Goal: Check status

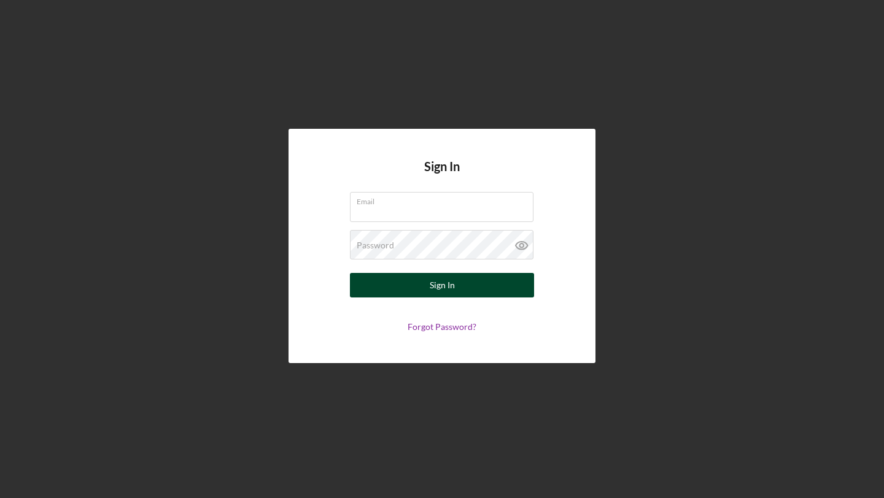
type input "[EMAIL_ADDRESS][DOMAIN_NAME]"
click at [433, 289] on div "Sign In" at bounding box center [442, 285] width 25 height 25
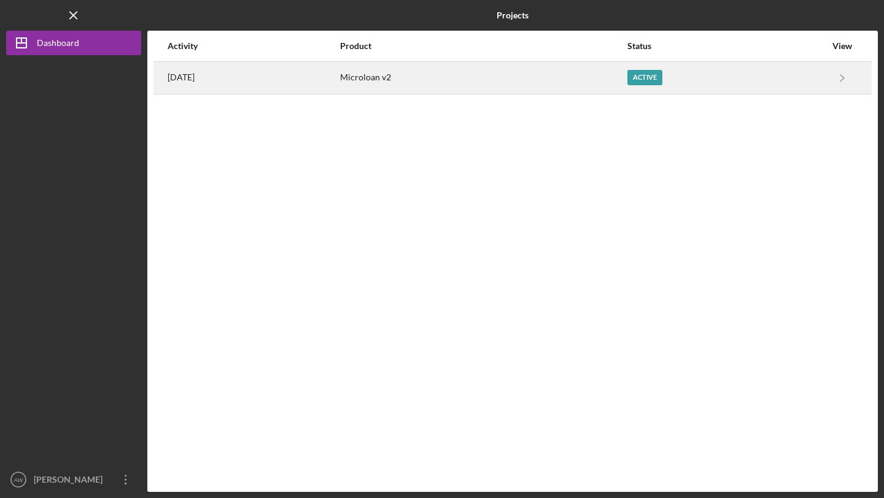
click at [662, 82] on div "Active" at bounding box center [644, 77] width 35 height 15
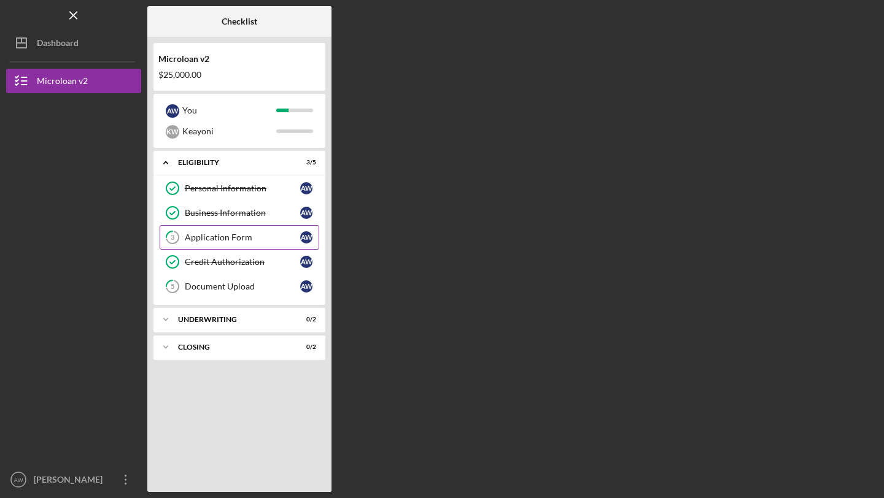
click at [204, 236] on div "Application Form" at bounding box center [242, 238] width 115 height 10
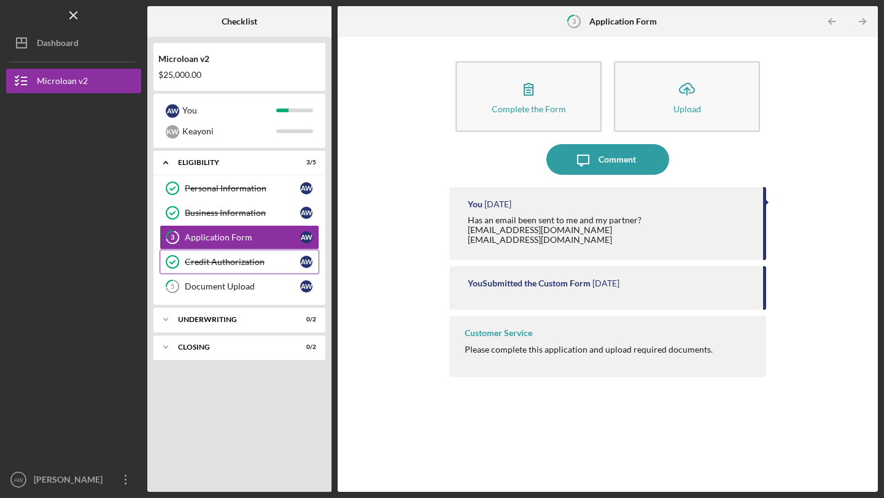
click at [236, 255] on link "Credit Authorization Credit Authorization A W" at bounding box center [240, 262] width 160 height 25
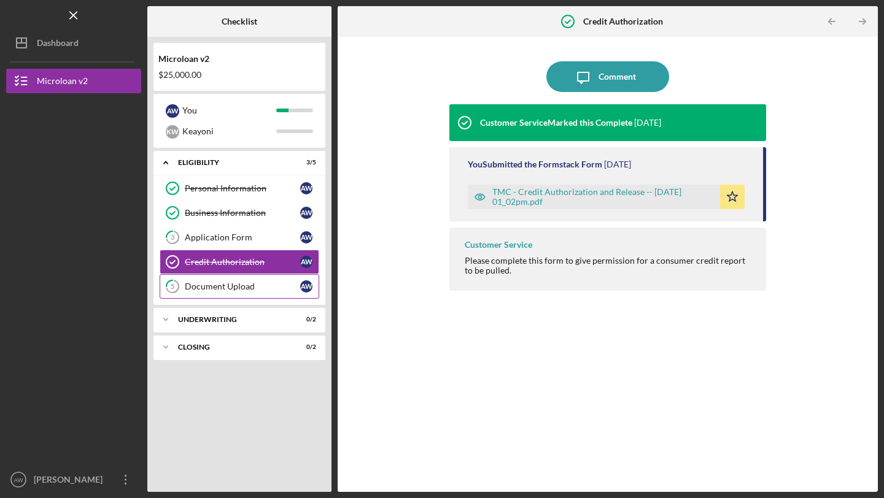
click at [255, 282] on div "Document Upload" at bounding box center [242, 287] width 115 height 10
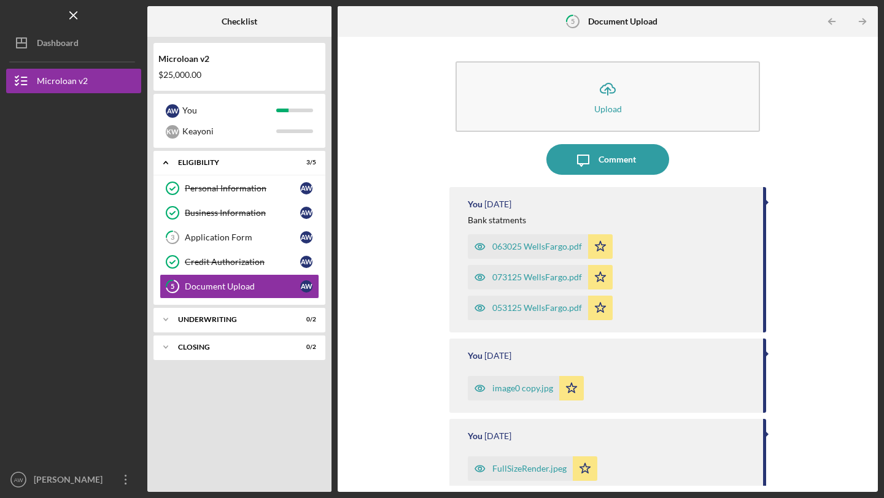
click at [422, 233] on div "Icon/Upload Upload Icon/Message Comment You [DATE] Bank statments 063025 WellsF…" at bounding box center [608, 264] width 528 height 443
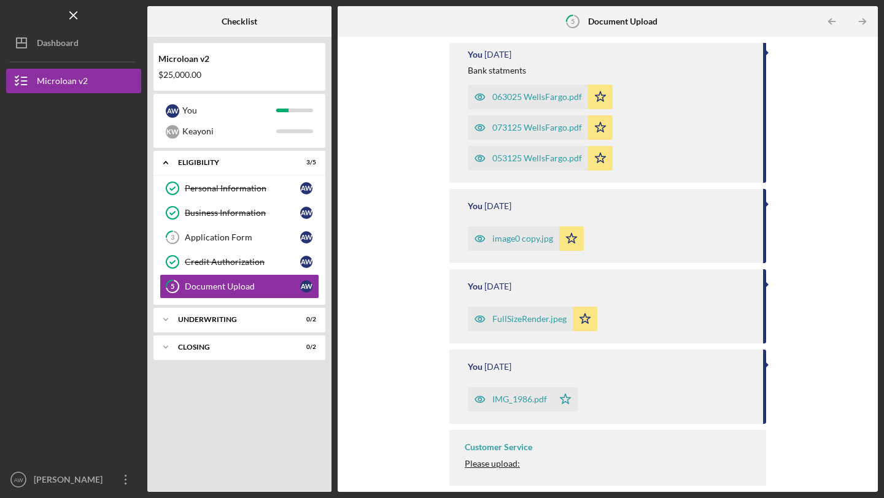
scroll to position [155, 0]
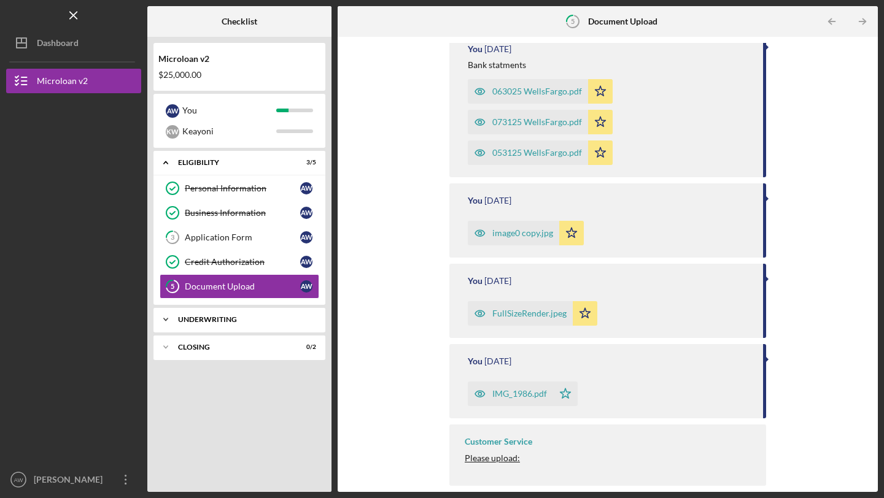
click at [220, 324] on div "Icon/Expander Underwriting 0 / 2" at bounding box center [239, 319] width 172 height 25
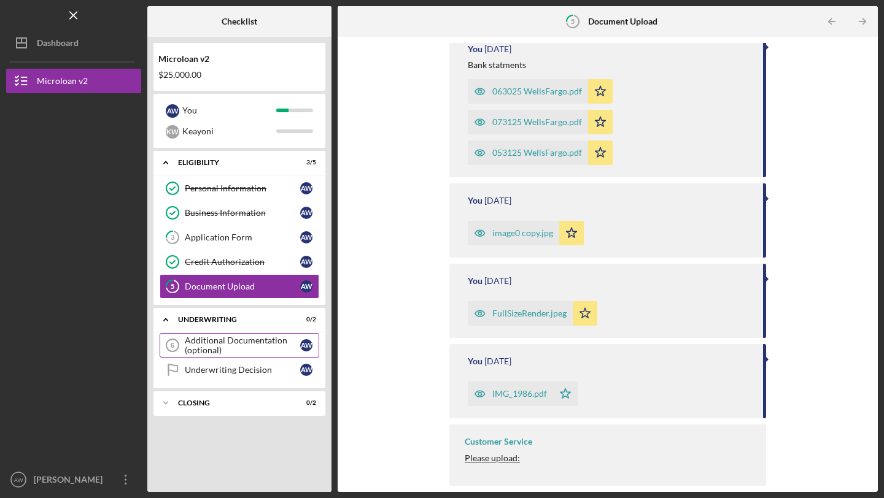
click at [207, 348] on div "Additional Documentation (optional)" at bounding box center [242, 346] width 115 height 20
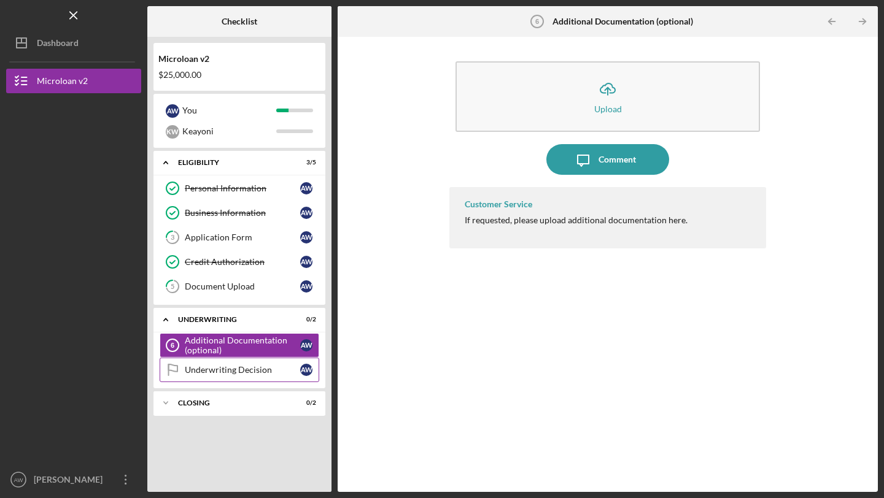
click at [211, 372] on div "Underwriting Decision" at bounding box center [242, 370] width 115 height 10
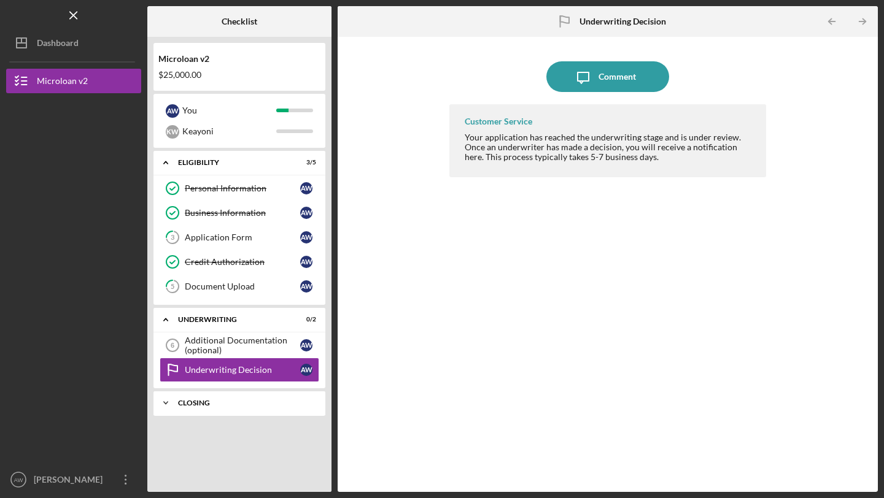
click at [213, 394] on div "Icon/Expander Closing 0 / 2" at bounding box center [239, 403] width 172 height 25
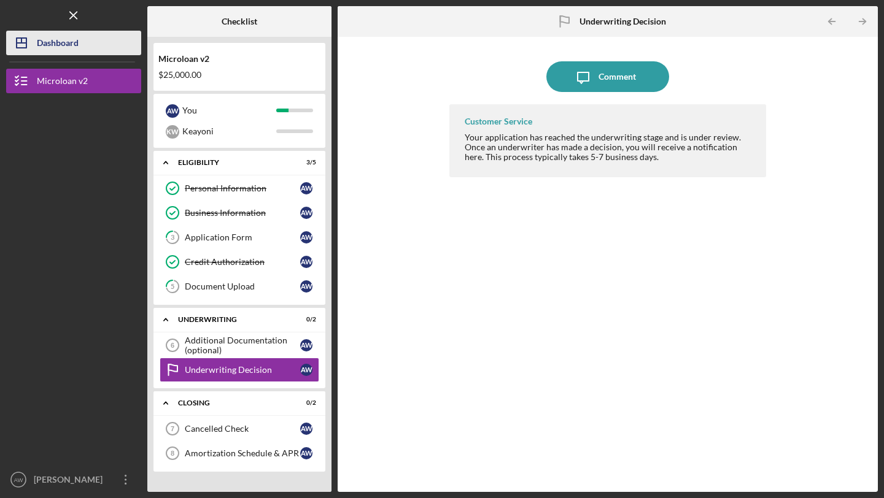
click at [88, 45] on button "Icon/Dashboard Dashboard" at bounding box center [73, 43] width 135 height 25
